Goal: Information Seeking & Learning: Learn about a topic

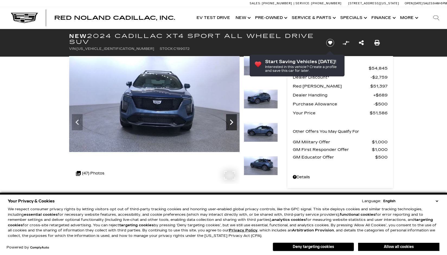
click at [231, 122] on icon "Next" at bounding box center [231, 122] width 11 height 11
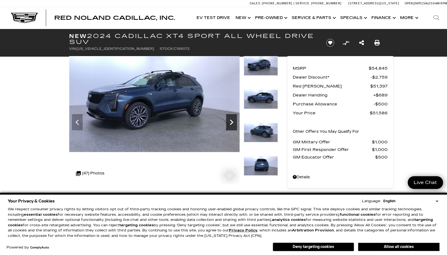
click at [231, 122] on icon "Next" at bounding box center [231, 122] width 11 height 11
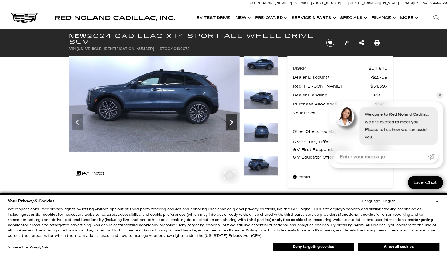
click at [231, 122] on icon "Next" at bounding box center [231, 122] width 11 height 11
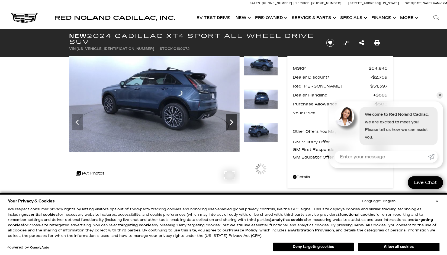
click at [231, 122] on icon "Next" at bounding box center [231, 122] width 11 height 11
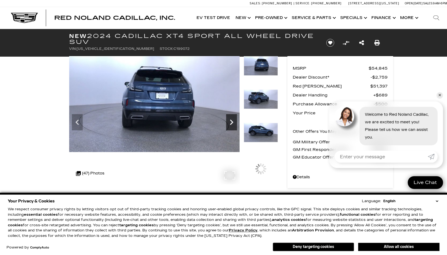
click at [231, 122] on icon "Next" at bounding box center [231, 122] width 11 height 11
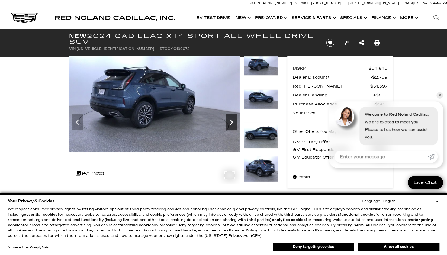
click at [230, 120] on icon "Next" at bounding box center [231, 122] width 3 height 5
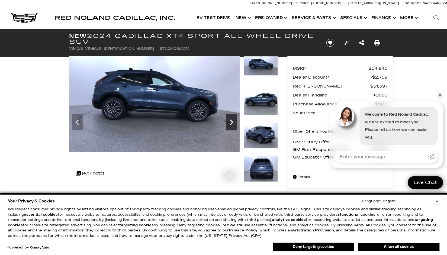
click at [230, 120] on icon "Next" at bounding box center [231, 122] width 3 height 5
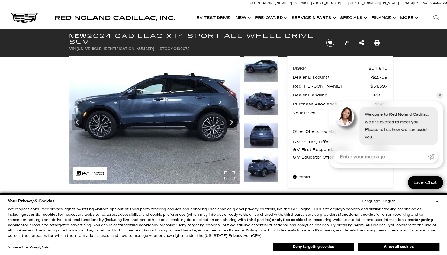
click at [94, 172] on div ".cls-1, .cls-3 { fill: #c50033; } .cls-1 { clip-rule: evenodd; } .cls-2 { clip-…" at bounding box center [90, 173] width 34 height 13
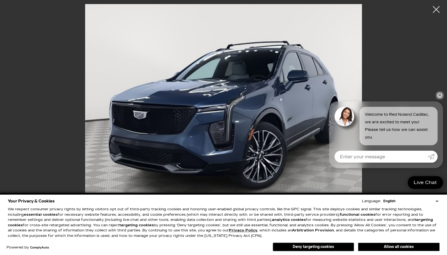
click at [440, 94] on link "✕" at bounding box center [439, 95] width 7 height 7
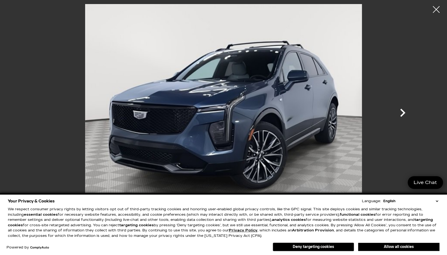
click at [403, 111] on icon "Next" at bounding box center [402, 113] width 16 height 16
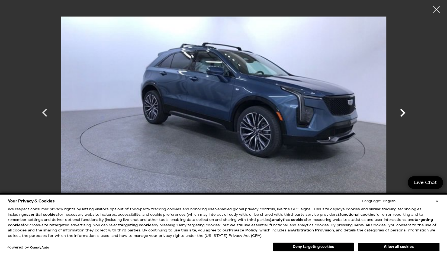
click at [402, 111] on icon "Next" at bounding box center [402, 113] width 5 height 8
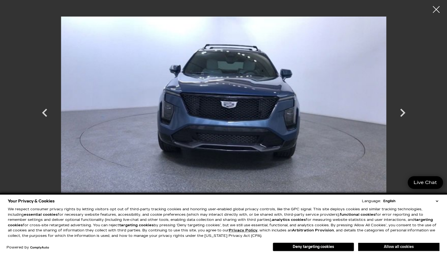
click at [400, 244] on button "Allow all cookies" at bounding box center [398, 247] width 81 height 8
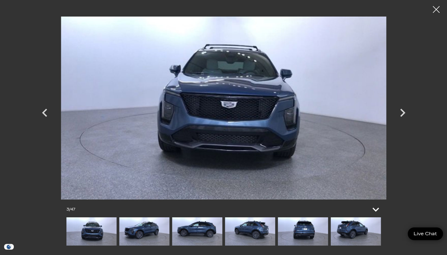
click at [377, 210] on icon at bounding box center [375, 210] width 7 height 4
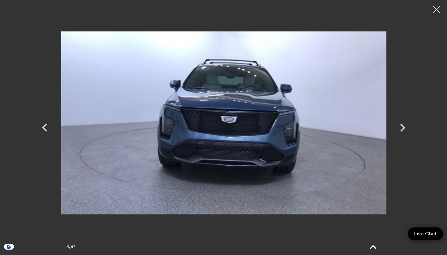
scroll to position [50, 0]
click at [371, 244] on icon at bounding box center [372, 247] width 13 height 13
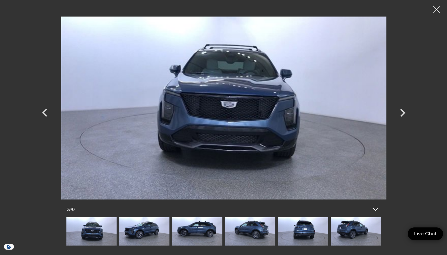
click at [351, 228] on img at bounding box center [356, 231] width 50 height 28
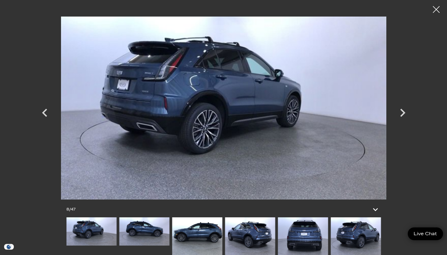
click at [351, 228] on img at bounding box center [356, 236] width 50 height 38
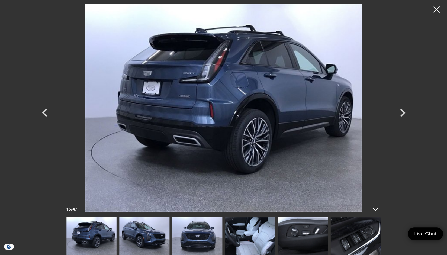
click at [352, 231] on img at bounding box center [356, 236] width 50 height 38
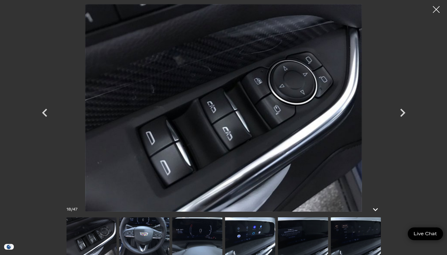
click at [352, 231] on img at bounding box center [356, 236] width 50 height 38
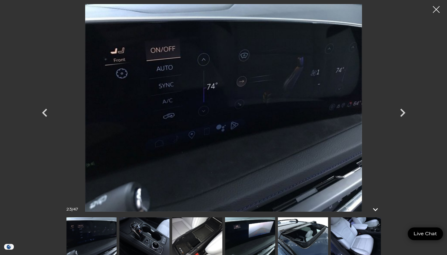
click at [352, 231] on img at bounding box center [356, 236] width 50 height 38
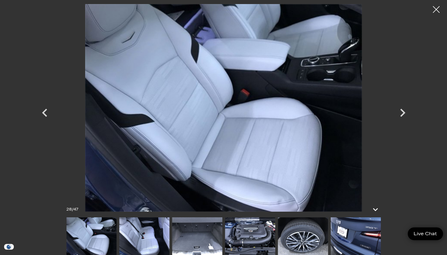
click at [143, 236] on img at bounding box center [144, 236] width 50 height 38
